Goal: Download file/media

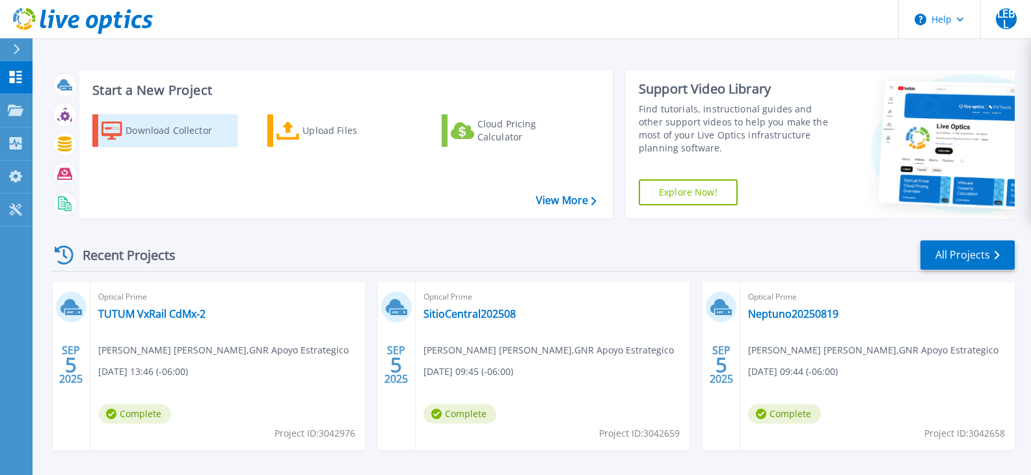
click at [175, 135] on div "Download Collector" at bounding box center [178, 131] width 104 height 26
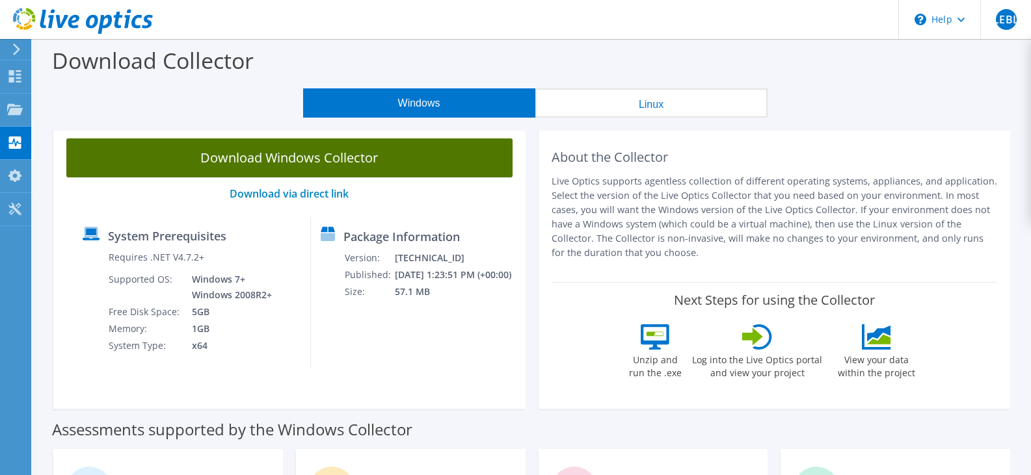
click at [346, 157] on link "Download Windows Collector" at bounding box center [289, 158] width 446 height 39
